Goal: Information Seeking & Learning: Learn about a topic

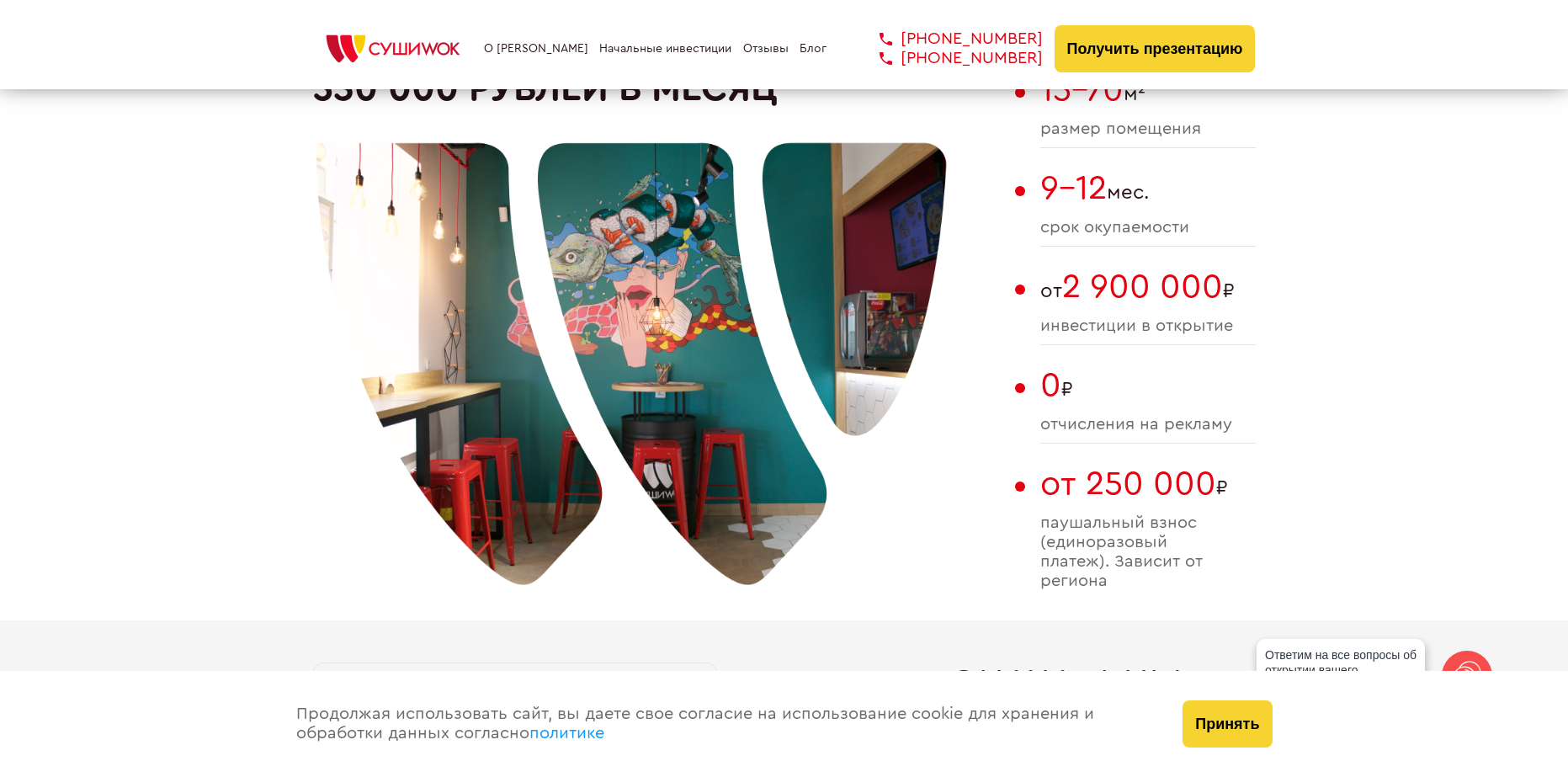
scroll to position [1179, 0]
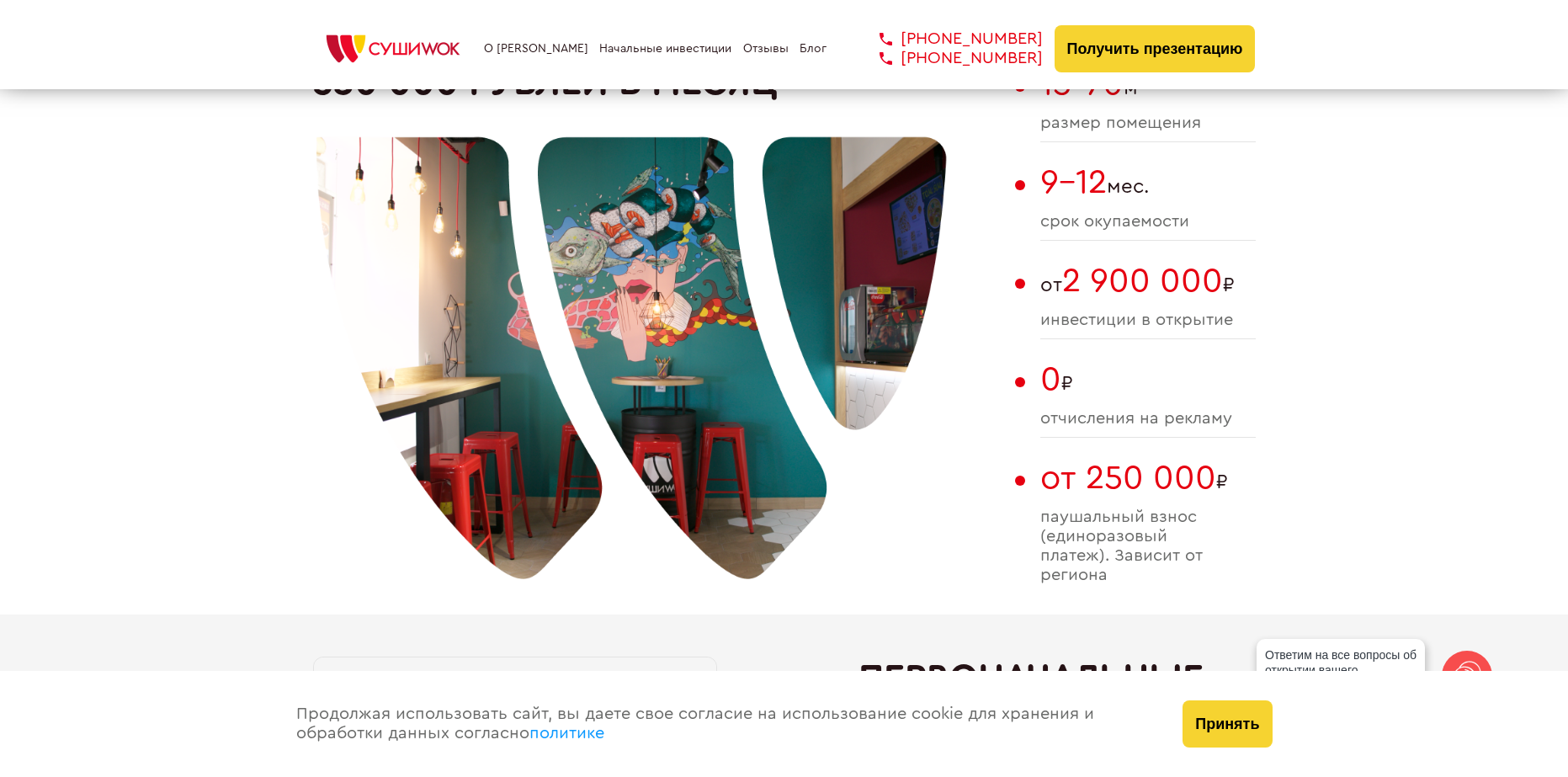
drag, startPoint x: 1041, startPoint y: 290, endPoint x: 1262, endPoint y: 328, distance: 224.2
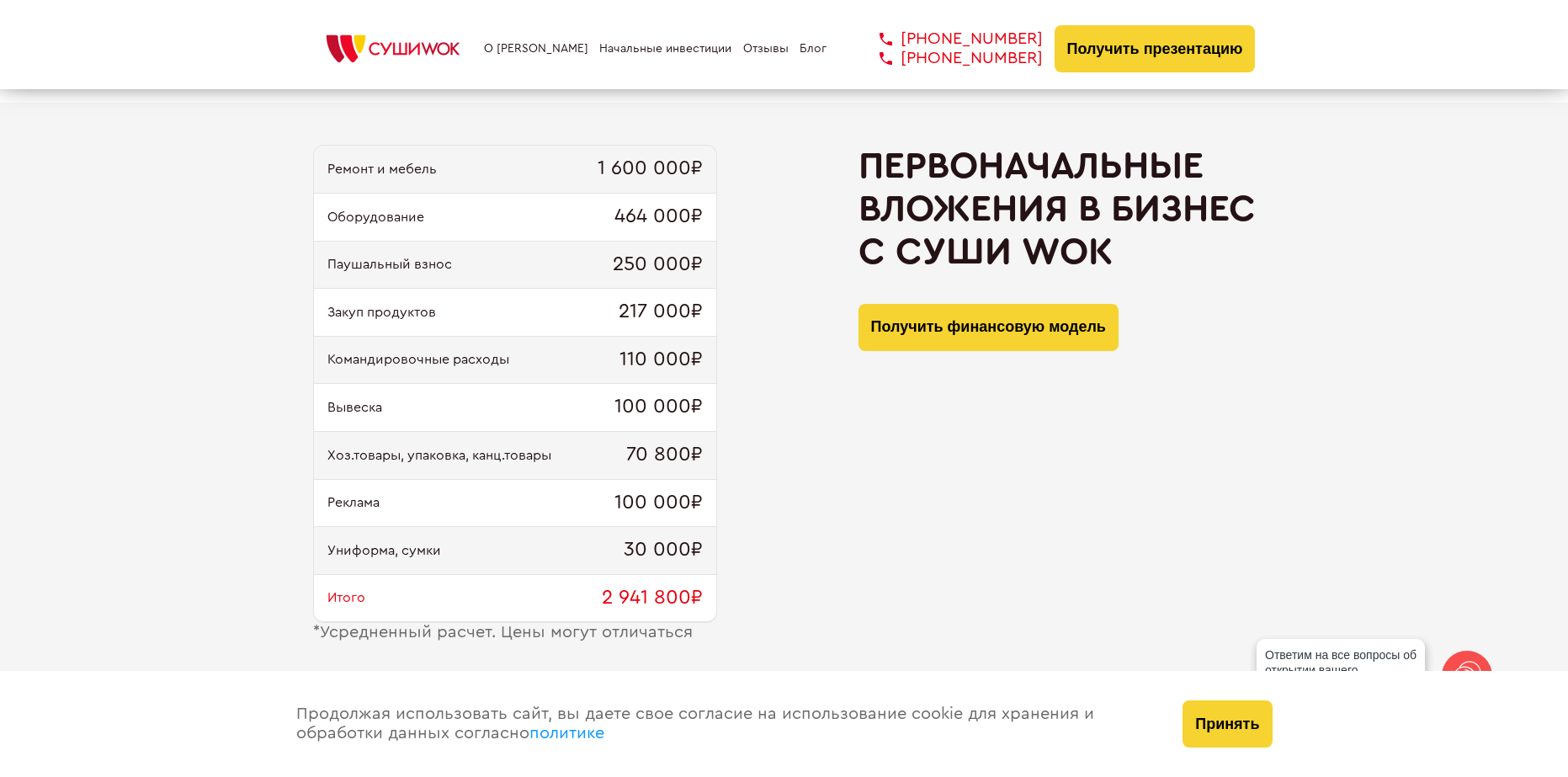
scroll to position [1684, 0]
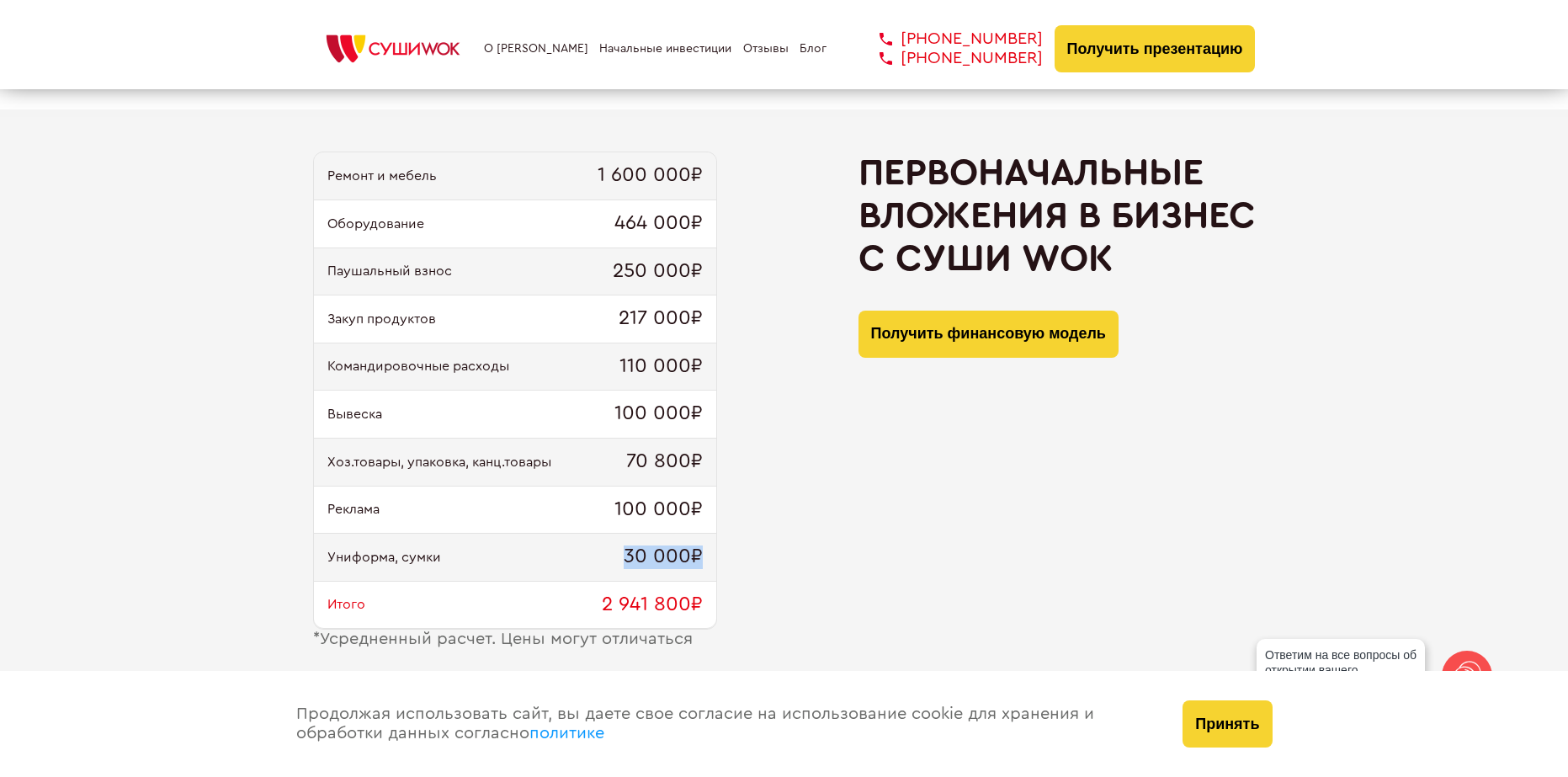
drag, startPoint x: 625, startPoint y: 557, endPoint x: 705, endPoint y: 559, distance: 80.0
click at [705, 559] on div "Униформа, сумки 30 000₽" at bounding box center [515, 558] width 403 height 48
click at [735, 573] on div "Ремонт и мебель 1 600 000₽ Оборудование 464 000₽ Паушальный взнос 250 000₽ Заку…" at bounding box center [785, 400] width 943 height 497
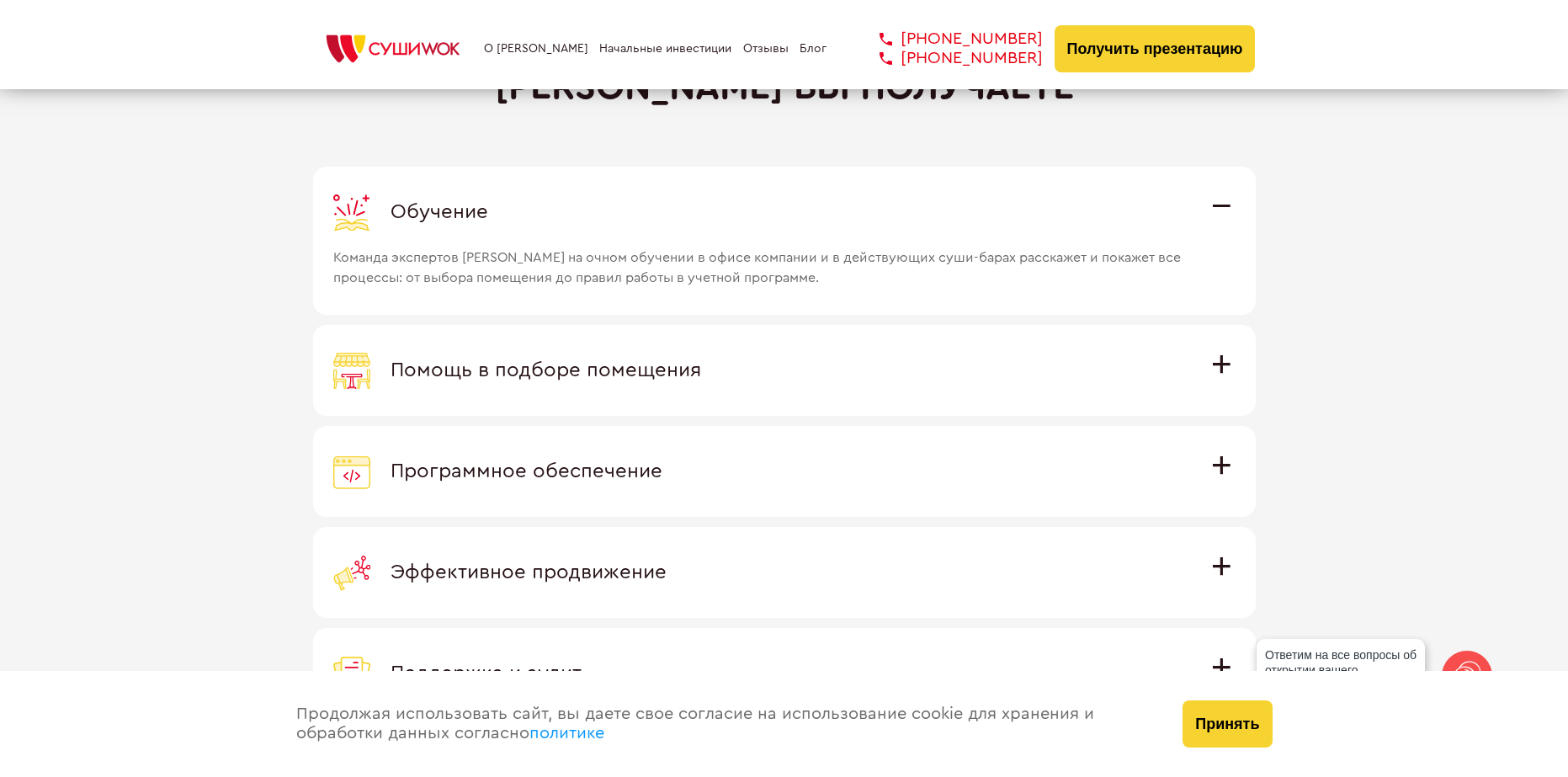
scroll to position [4715, 0]
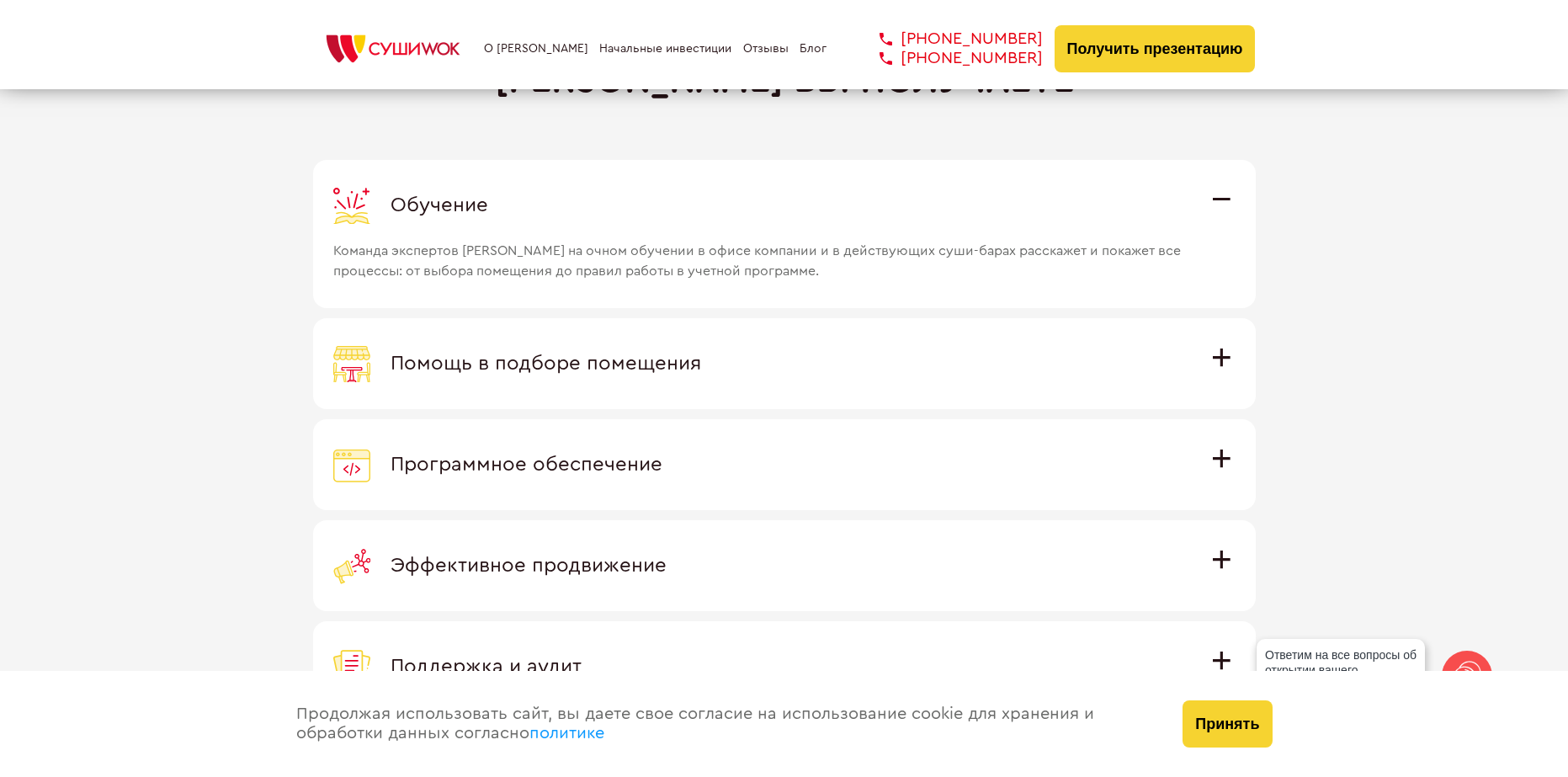
click at [634, 354] on span "Помощь в подборе помещения" at bounding box center [546, 363] width 311 height 21
click at [0, 0] on input "Помощь в подборе помещения Наши специалисты оценят варианты помещения в вашем г…" at bounding box center [0, 0] width 0 height 0
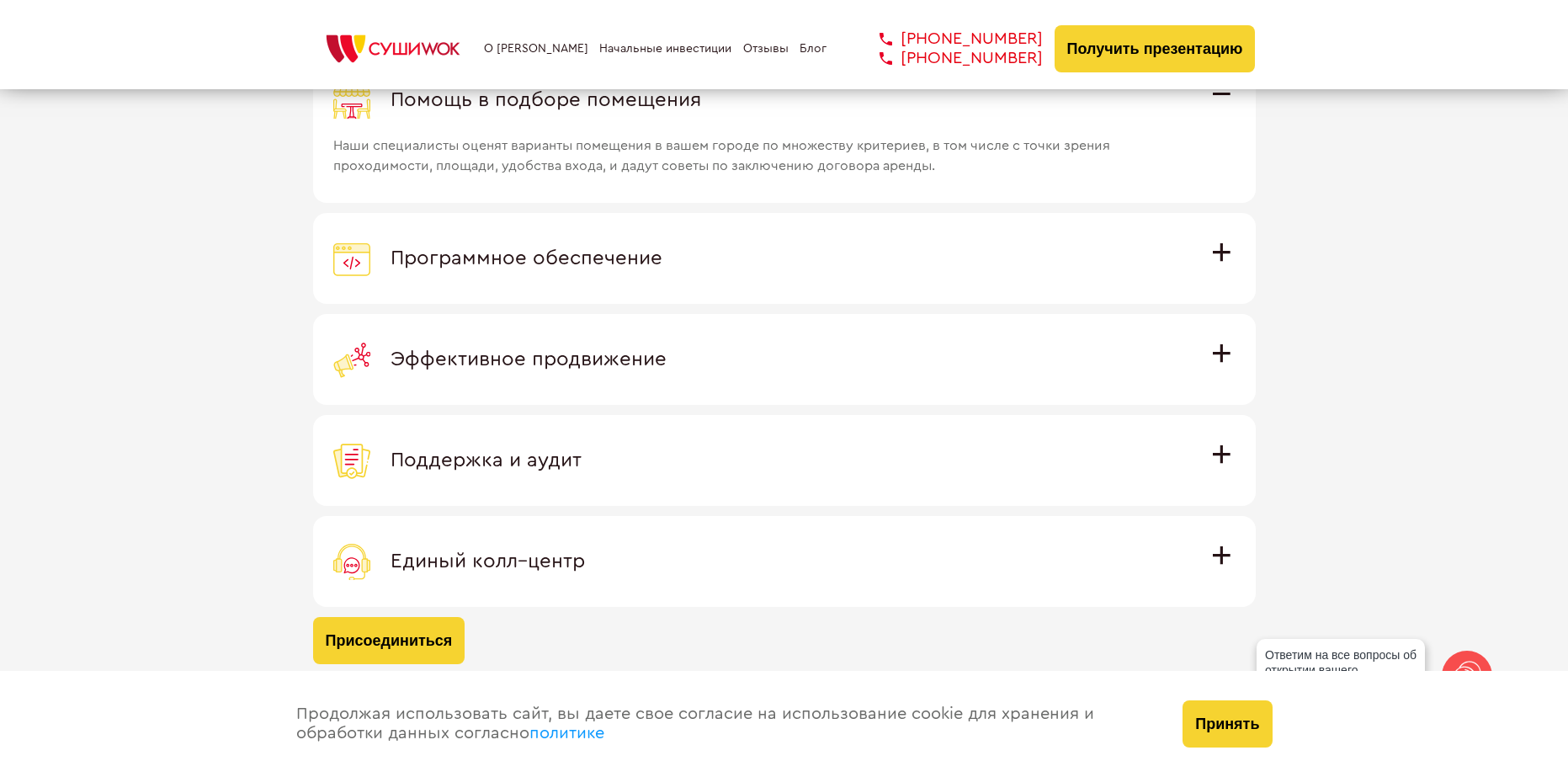
scroll to position [4967, 0]
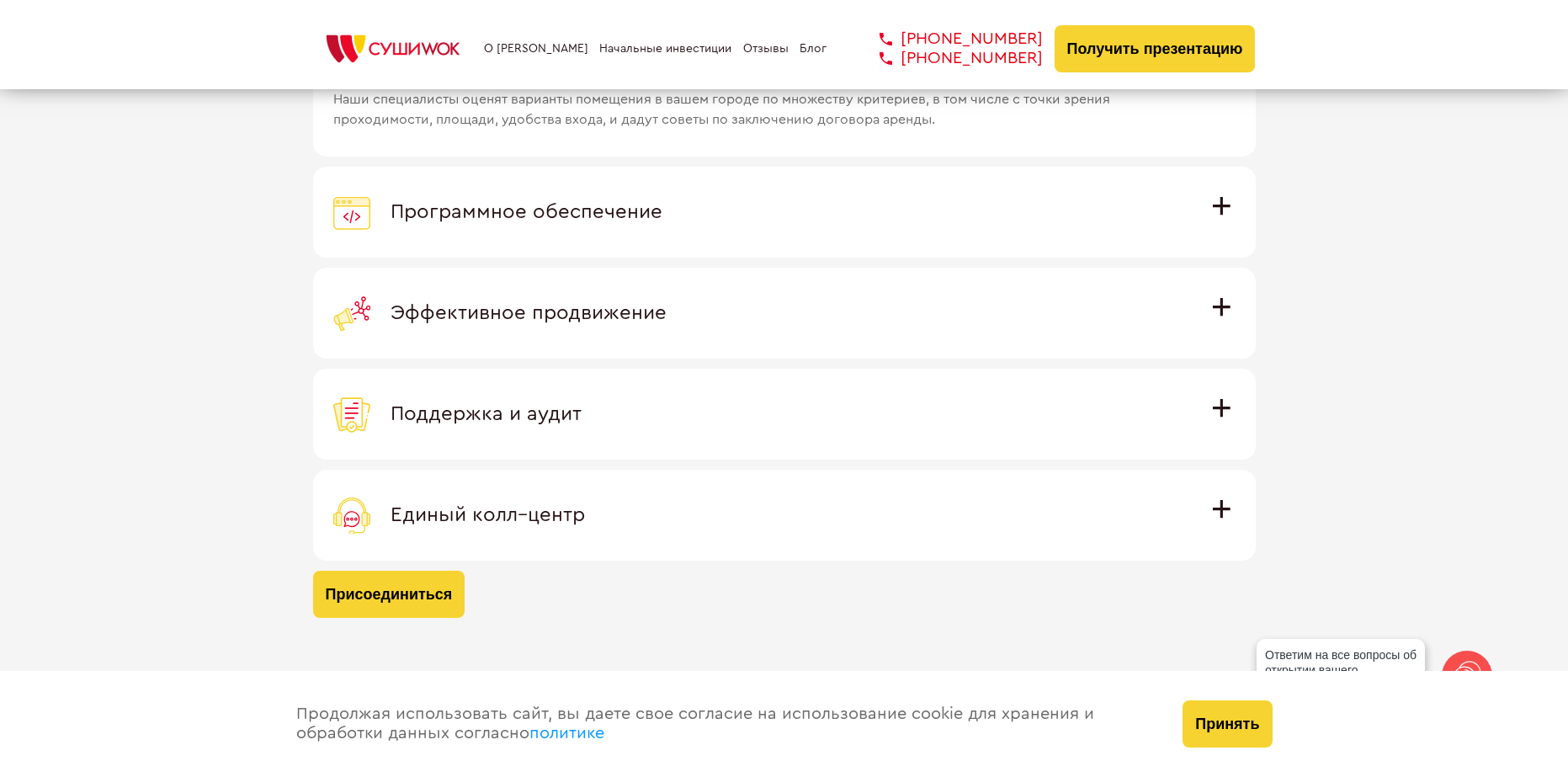
click at [519, 213] on span "Программное обеспечение" at bounding box center [526, 212] width 271 height 21
click at [0, 0] on input "Программное обеспечение Программное обеспечение разработано специально для [PER…" at bounding box center [0, 0] width 0 height 0
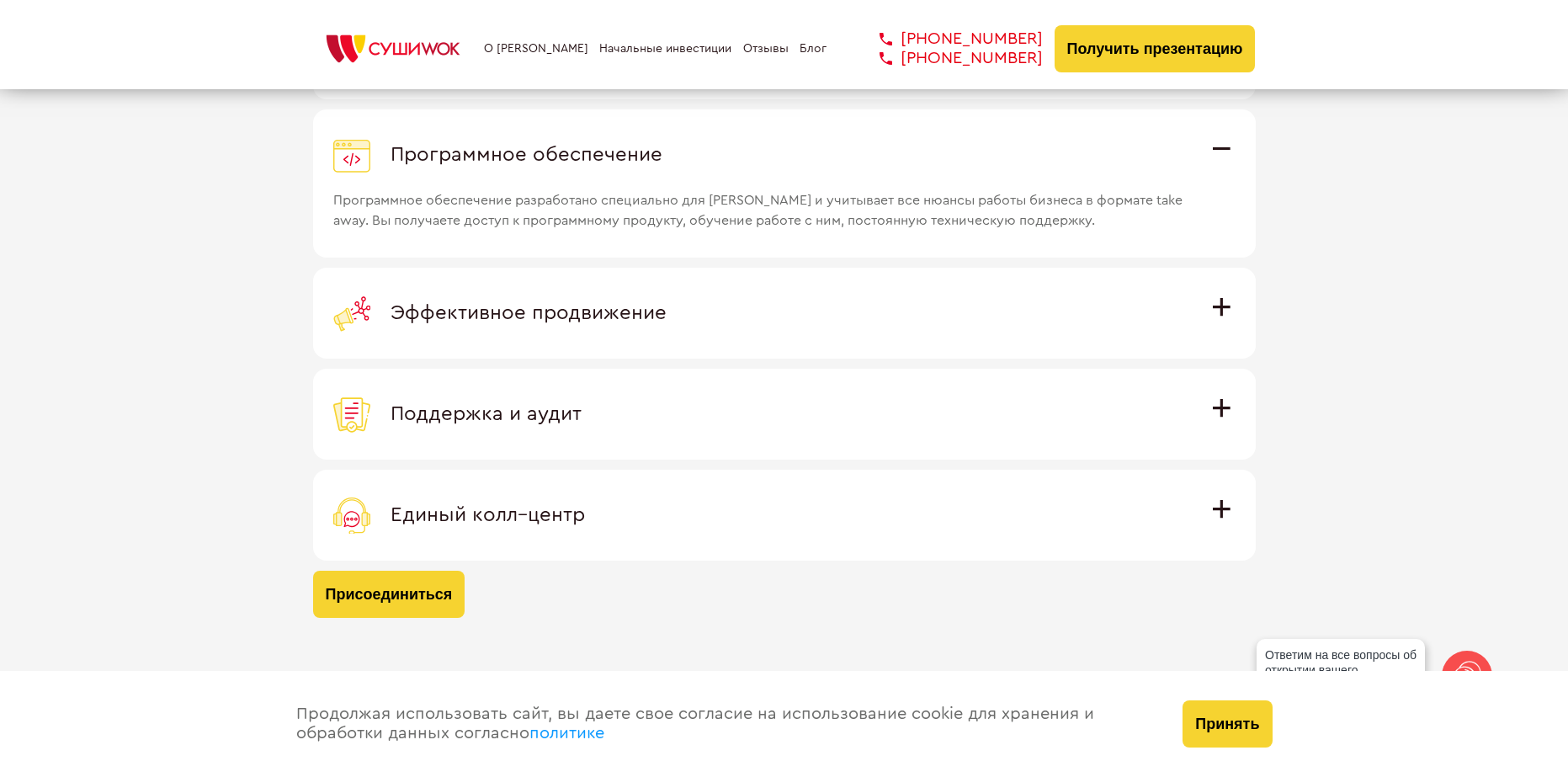
click at [487, 297] on div "Эффективное продвижение" at bounding box center [784, 313] width 903 height 37
click at [0, 0] on input "Эффективное продвижение Все рекламные материалы предоставляются централизованно…" at bounding box center [0, 0] width 0 height 0
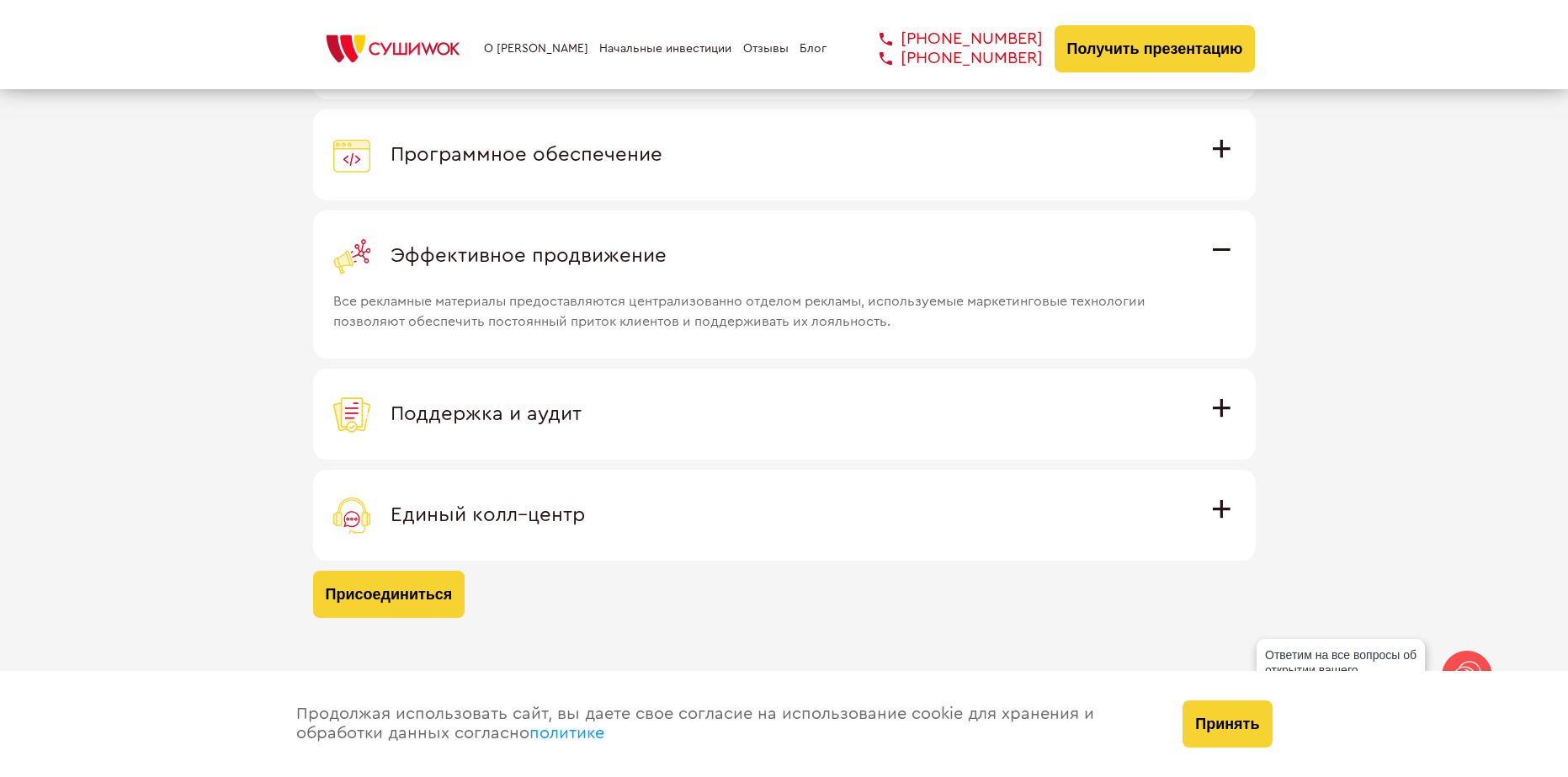
click at [482, 397] on div "Поддержка и аудит" at bounding box center [784, 414] width 903 height 37
click at [0, 0] on input "Поддержка и аудит Аудит работы с целью поиска точек роста и постоянная поддержк…" at bounding box center [0, 0] width 0 height 0
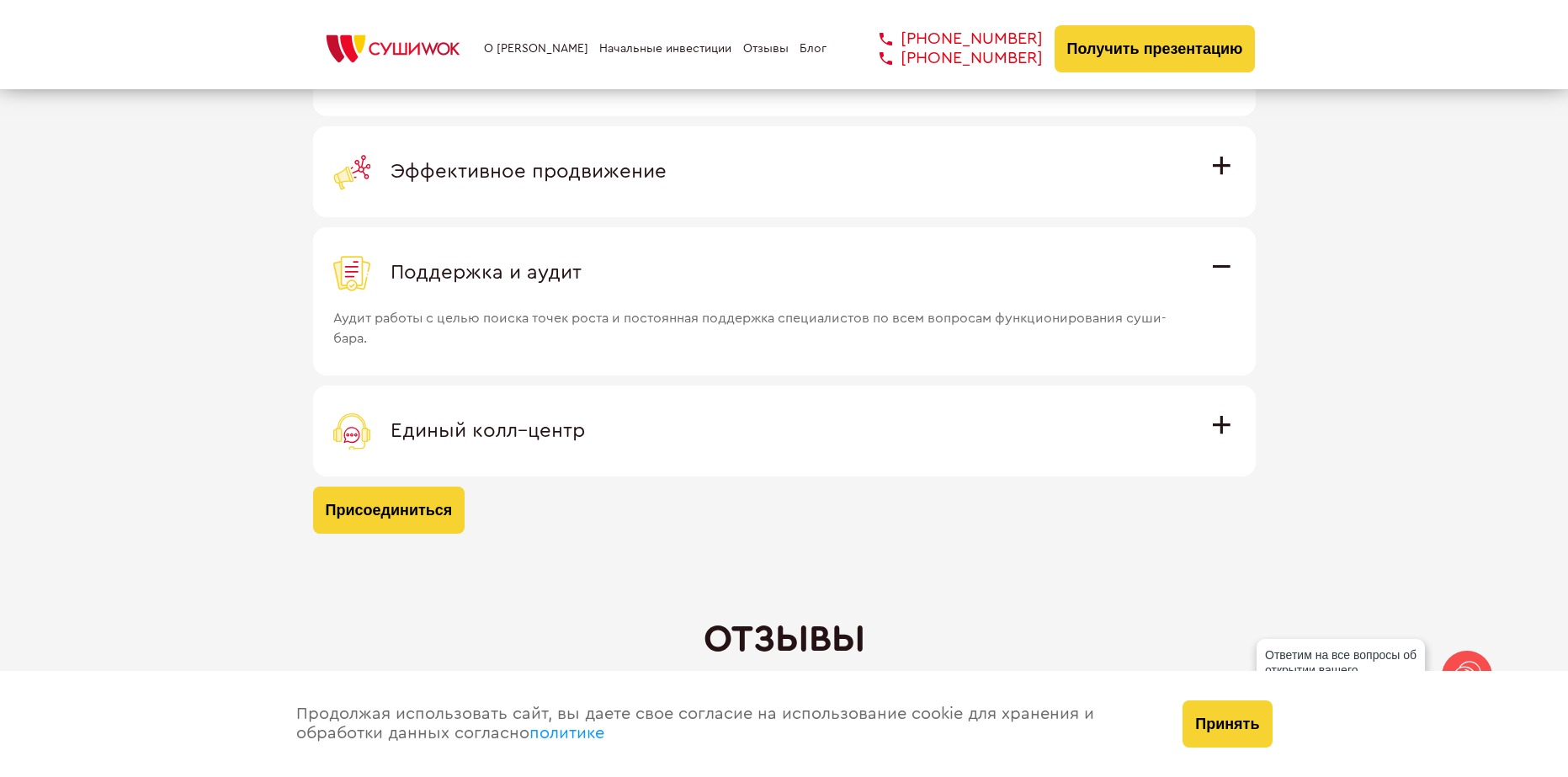
click at [505, 416] on div "Единый колл–центр" at bounding box center [784, 430] width 903 height 37
click at [0, 0] on input "Единый колл–центр Полностью интегрирован с программным обеспечением: вы не проп…" at bounding box center [0, 0] width 0 height 0
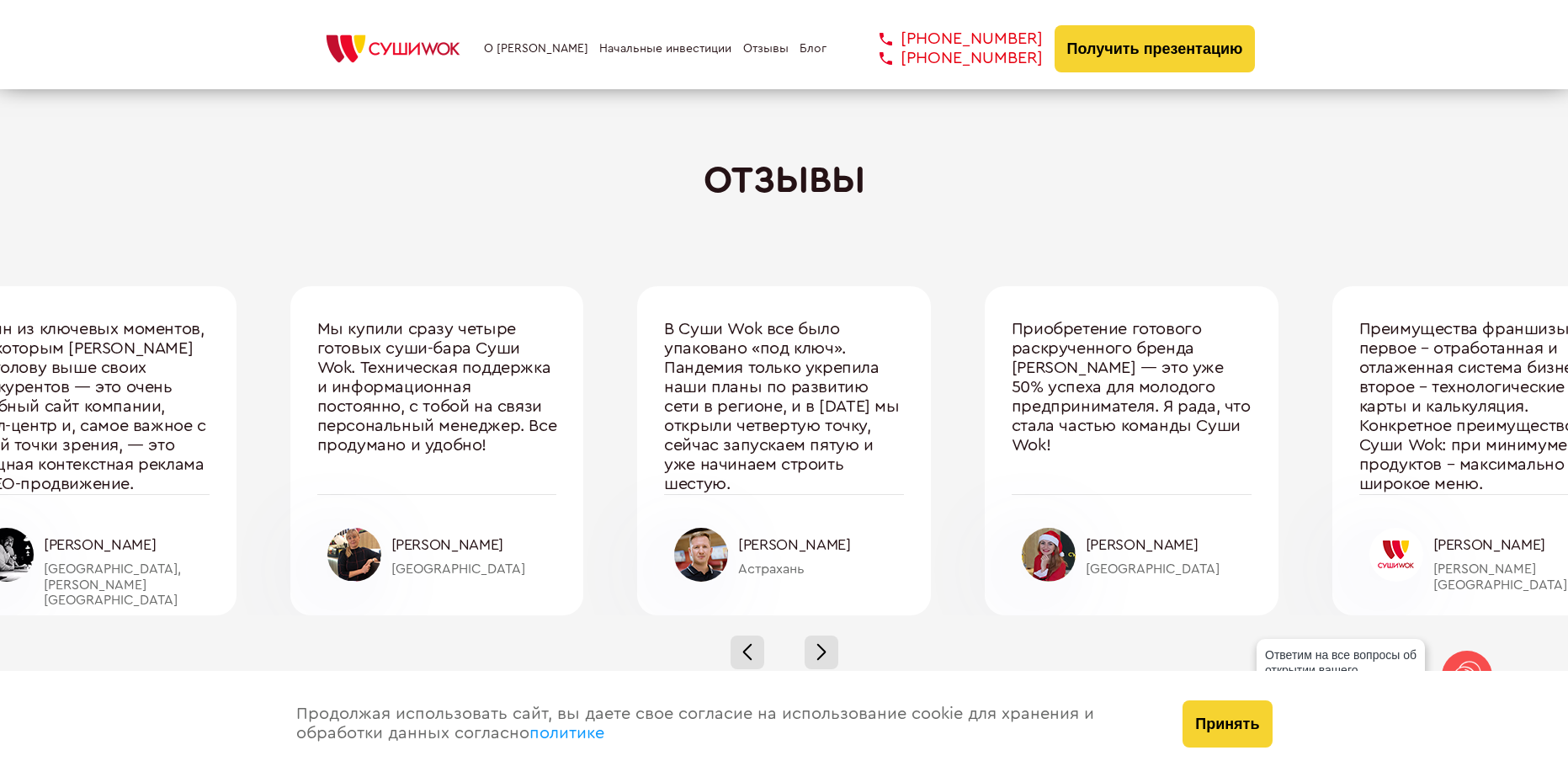
scroll to position [5557, 0]
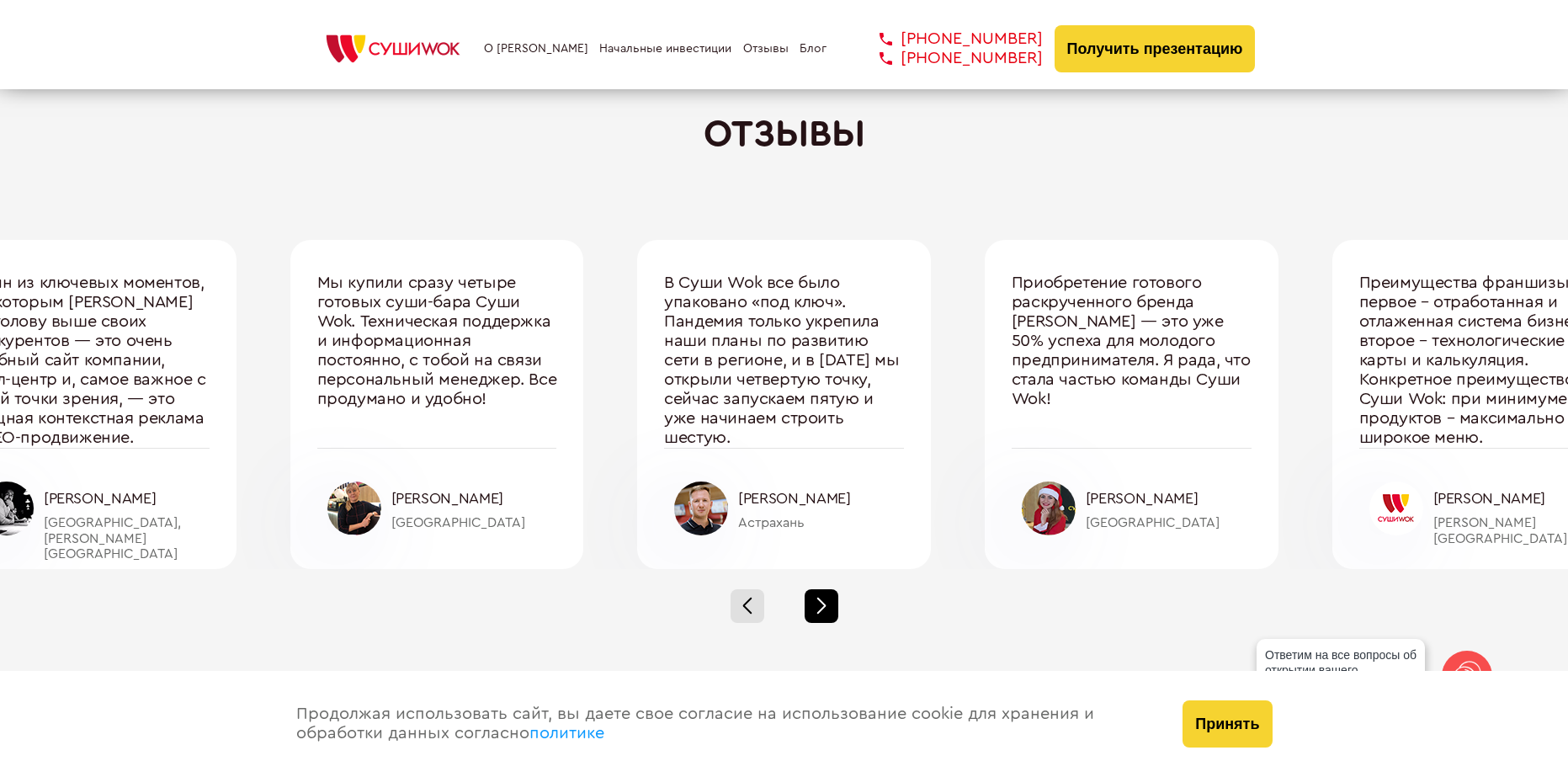
click at [820, 609] on span at bounding box center [821, 610] width 9 height 9
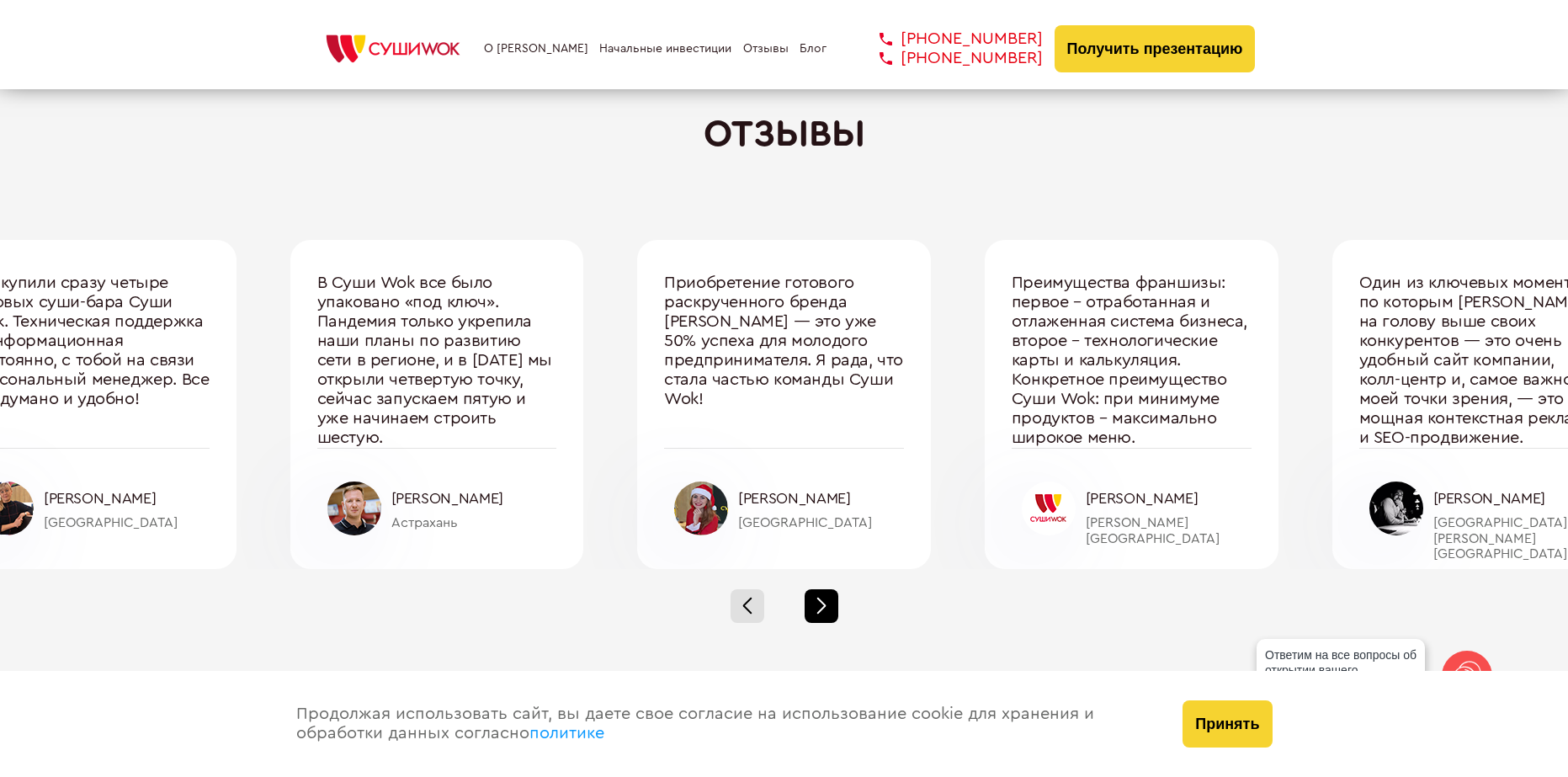
click at [820, 609] on span at bounding box center [821, 610] width 9 height 9
